Goal: Information Seeking & Learning: Learn about a topic

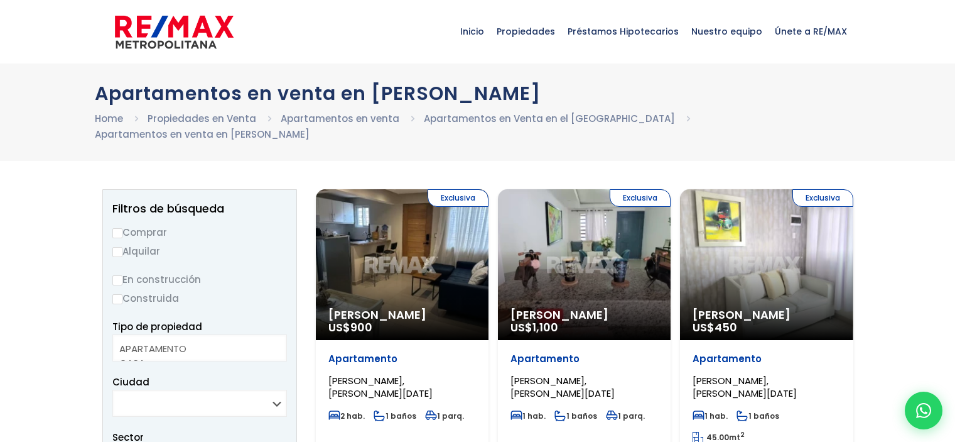
select select
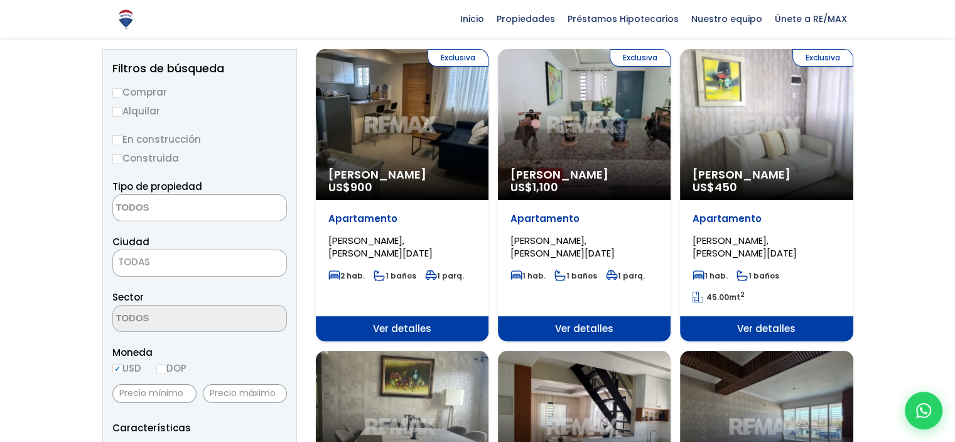
scroll to position [63, 0]
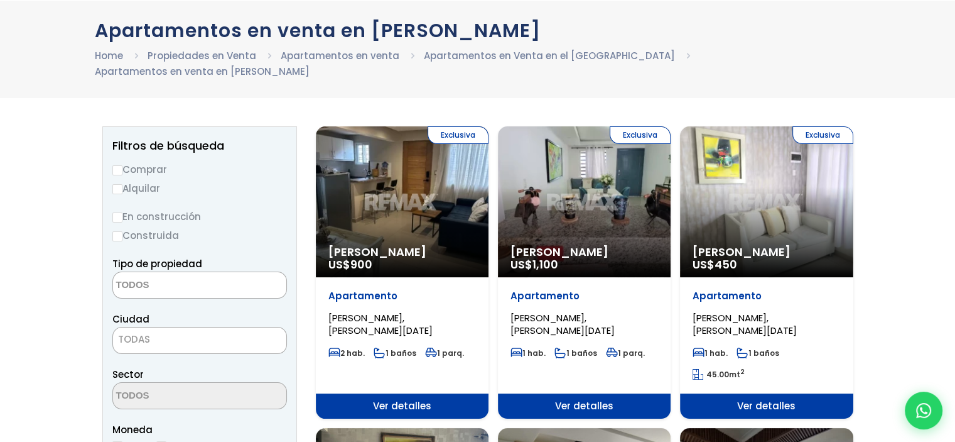
click at [139, 161] on label "Comprar" at bounding box center [199, 169] width 175 height 16
click at [122, 165] on input "Comprar" at bounding box center [117, 170] width 10 height 10
radio input "true"
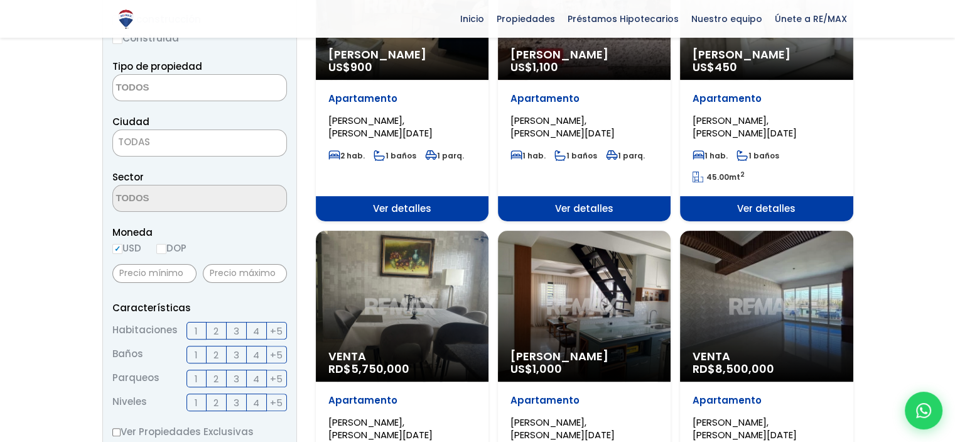
scroll to position [314, 0]
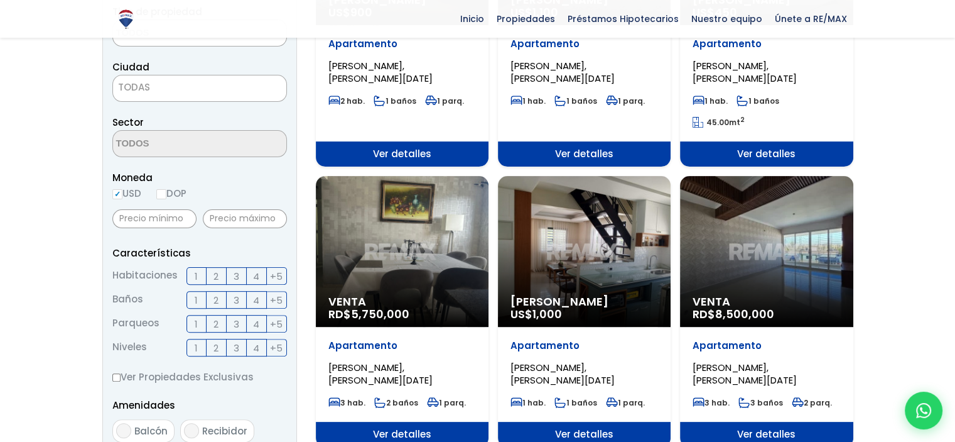
click at [239, 267] on label "3" at bounding box center [237, 276] width 20 height 18
click at [0, 0] on input "3" at bounding box center [0, 0] width 0 height 0
click at [217, 292] on span "2" at bounding box center [216, 300] width 5 height 16
click at [0, 0] on input "2" at bounding box center [0, 0] width 0 height 0
click at [214, 316] on span "2" at bounding box center [216, 324] width 5 height 16
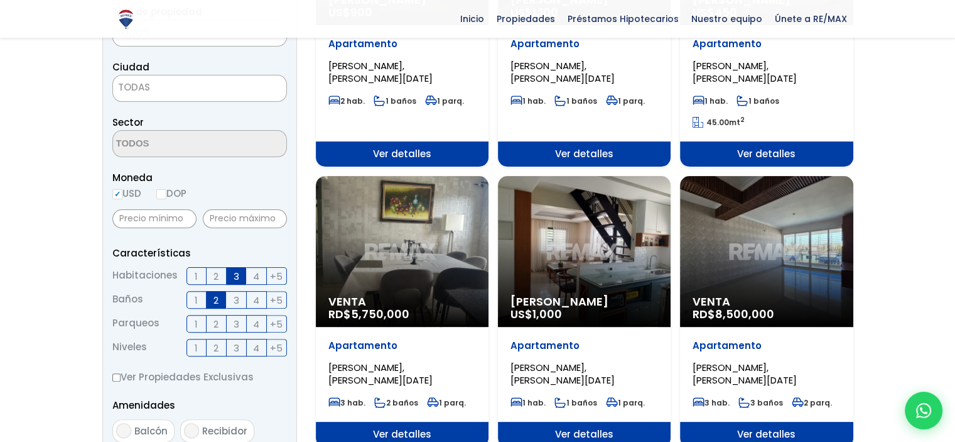
click at [0, 0] on input "2" at bounding box center [0, 0] width 0 height 0
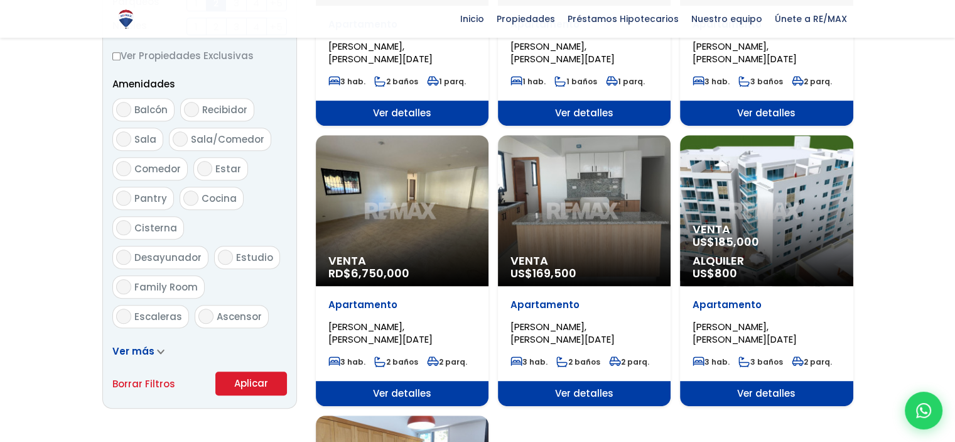
scroll to position [691, 0]
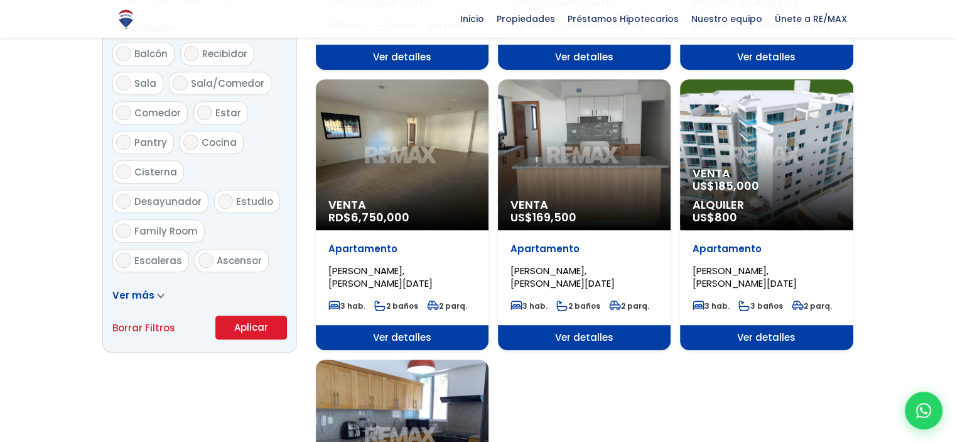
click at [246, 315] on button "Aplicar" at bounding box center [251, 327] width 72 height 24
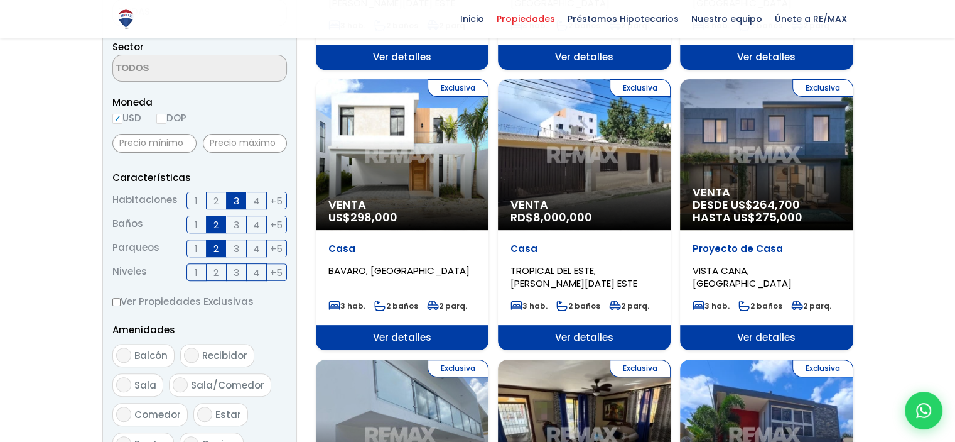
scroll to position [251, 0]
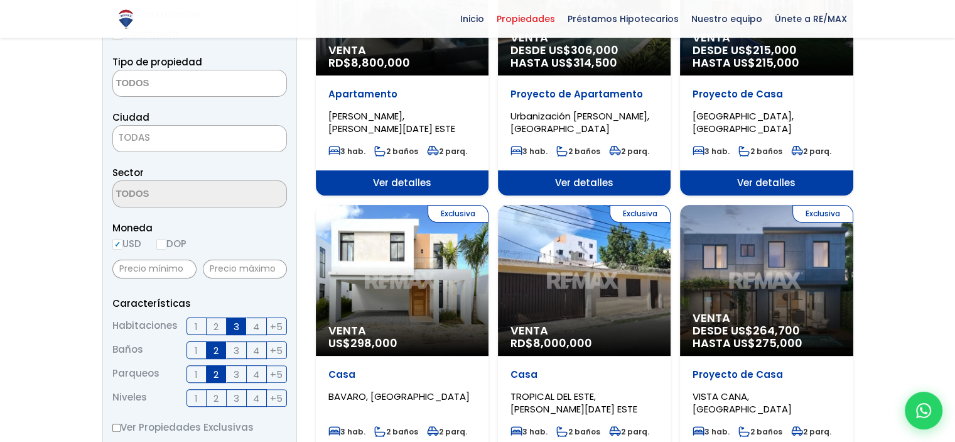
click at [223, 82] on textarea "Search" at bounding box center [174, 83] width 122 height 27
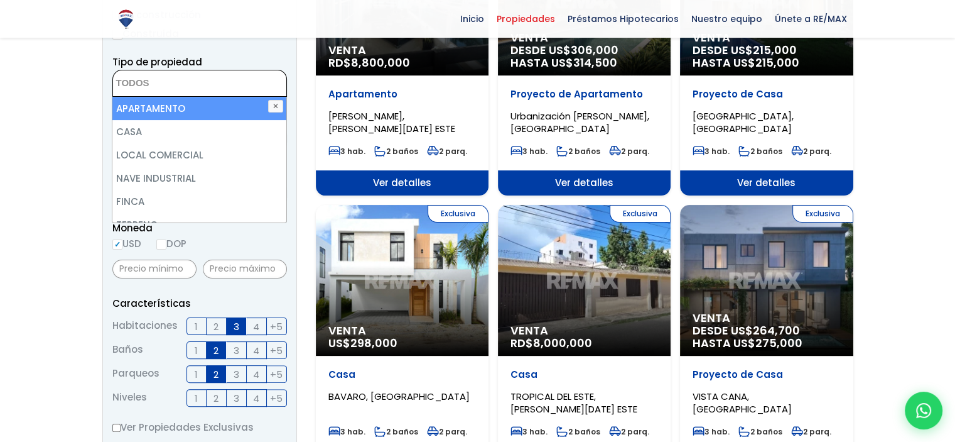
click at [170, 111] on li "APARTAMENTO" at bounding box center [198, 108] width 173 height 23
select select "apartment"
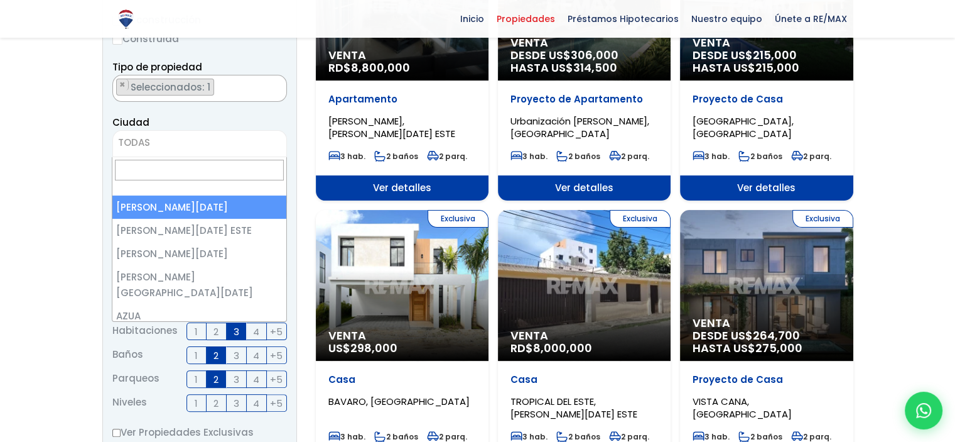
click at [156, 138] on span "TODAS" at bounding box center [199, 143] width 173 height 18
select select "1"
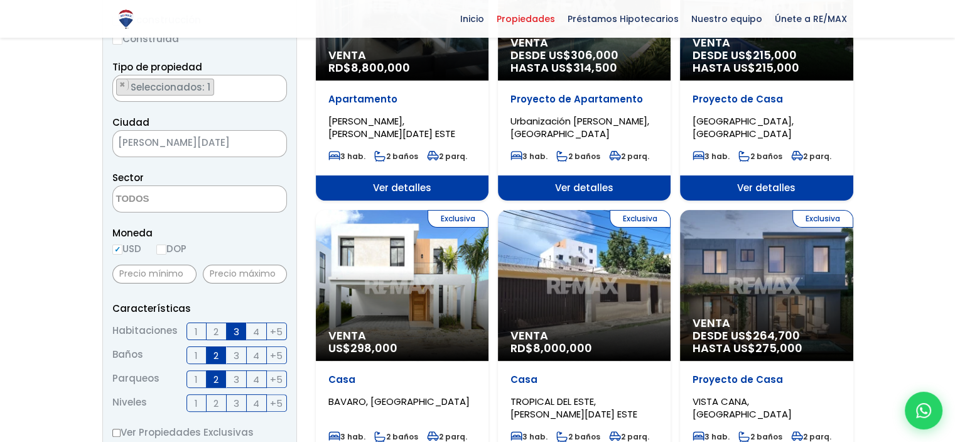
click at [159, 205] on textarea "Search" at bounding box center [174, 199] width 122 height 27
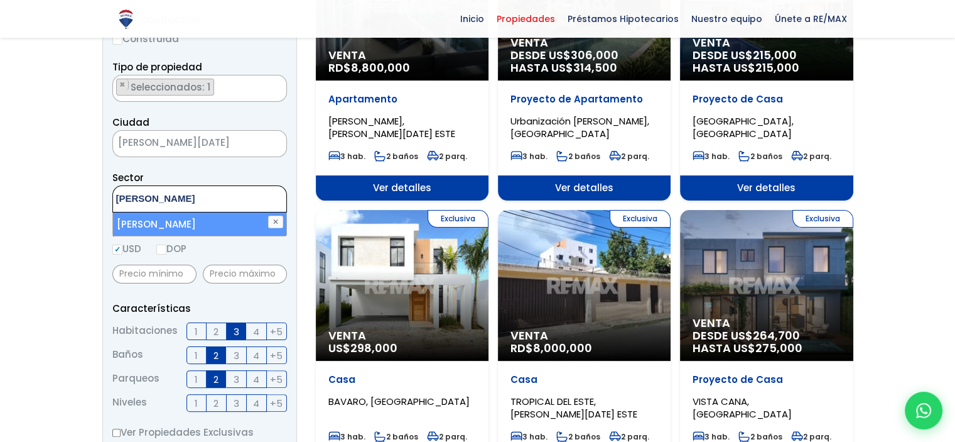
type textarea "don hono"
click at [161, 224] on li "DON HONORIO" at bounding box center [199, 223] width 173 height 23
select select "29"
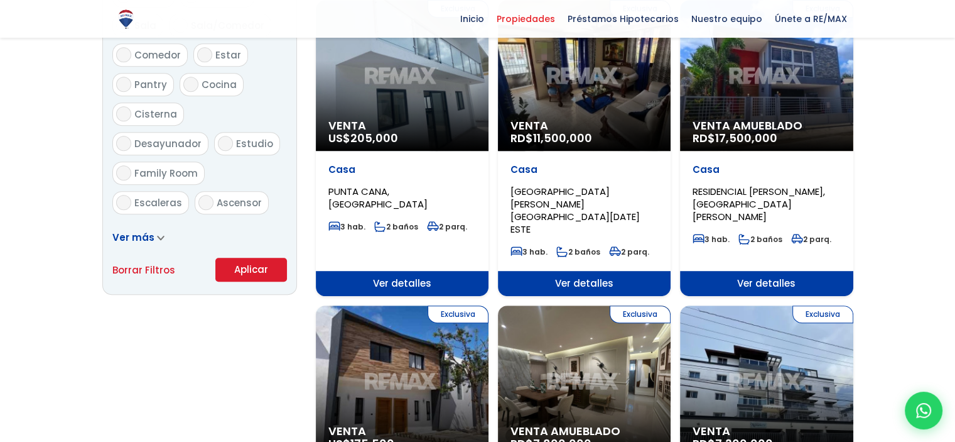
scroll to position [749, 0]
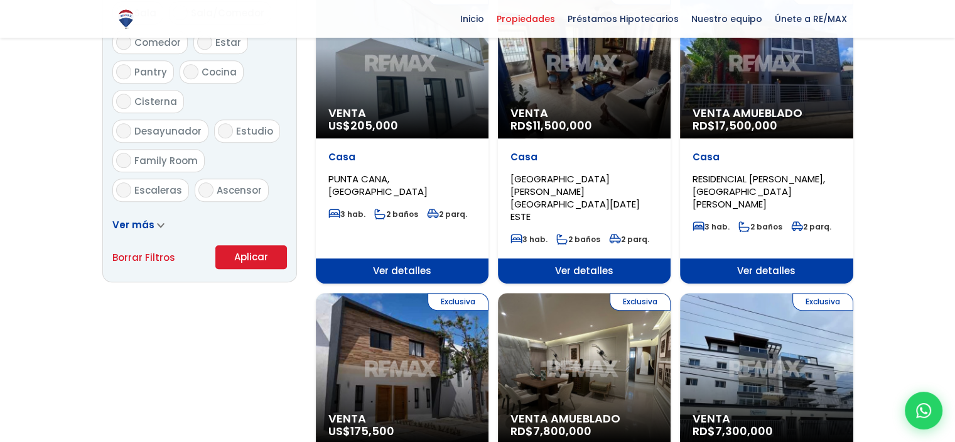
click at [268, 248] on button "Aplicar" at bounding box center [251, 257] width 72 height 24
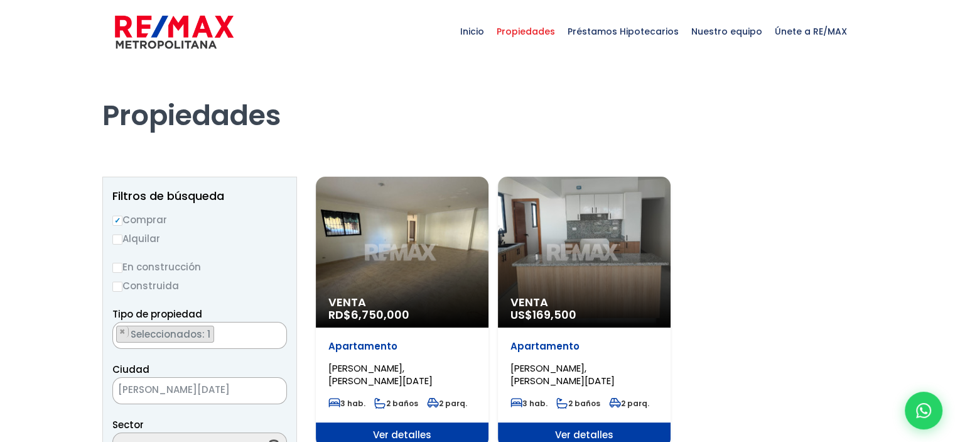
select select "29"
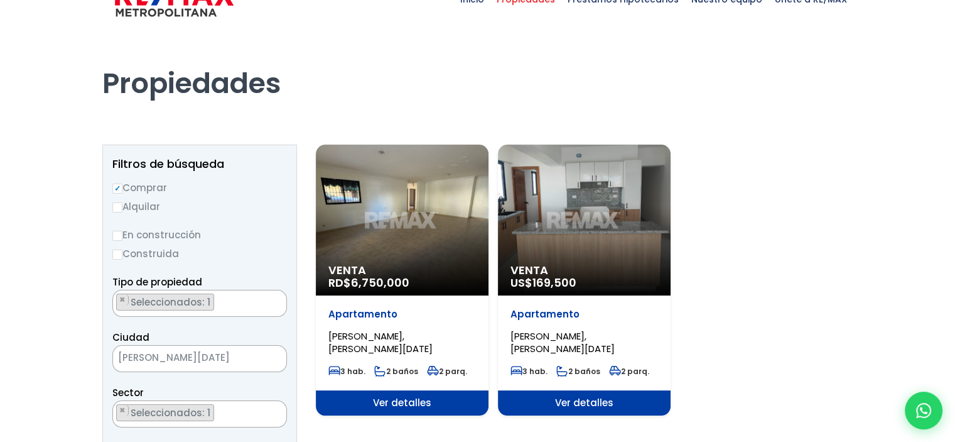
scroll to position [63, 0]
